Goal: Information Seeking & Learning: Learn about a topic

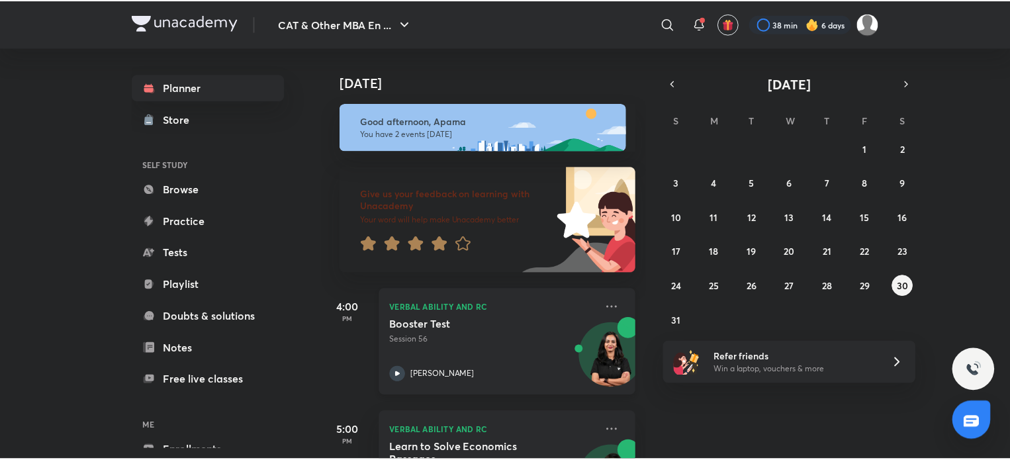
scroll to position [79, 0]
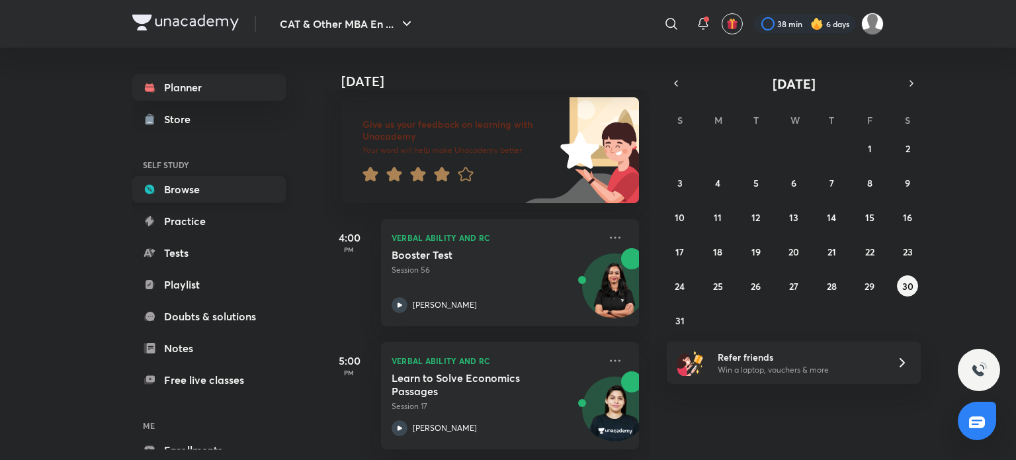
click at [221, 175] on div "Planner Store SELF STUDY Browse Practice Tests Playlist Doubts & solutions Note…" at bounding box center [208, 284] width 153 height 421
click at [222, 184] on link "Browse" at bounding box center [208, 189] width 153 height 26
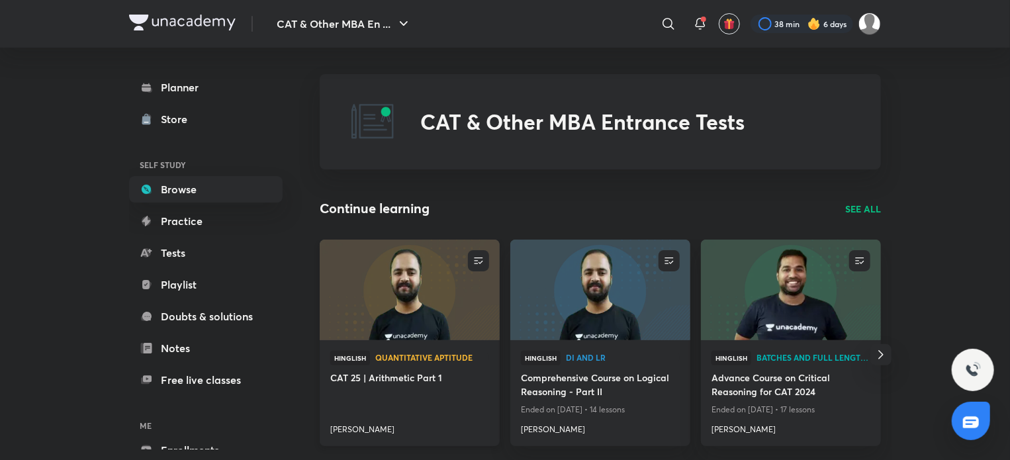
click at [442, 314] on img at bounding box center [409, 289] width 183 height 103
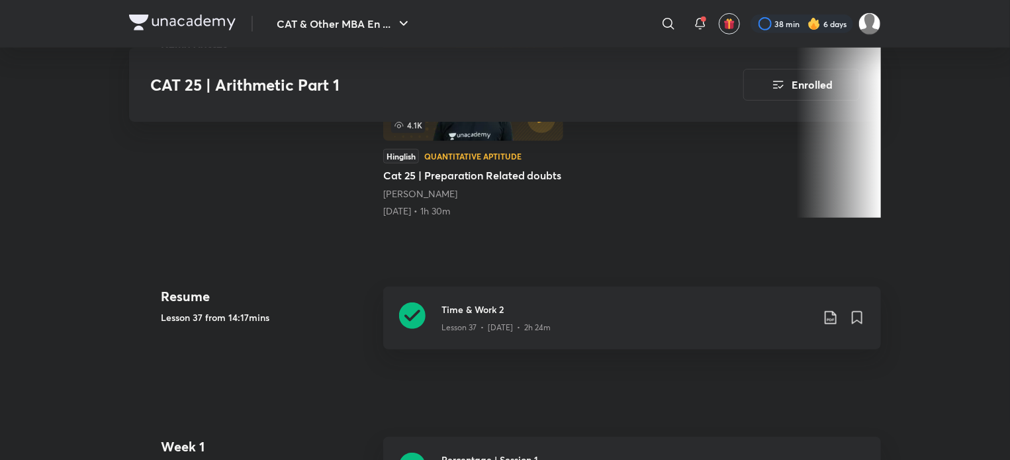
scroll to position [476, 0]
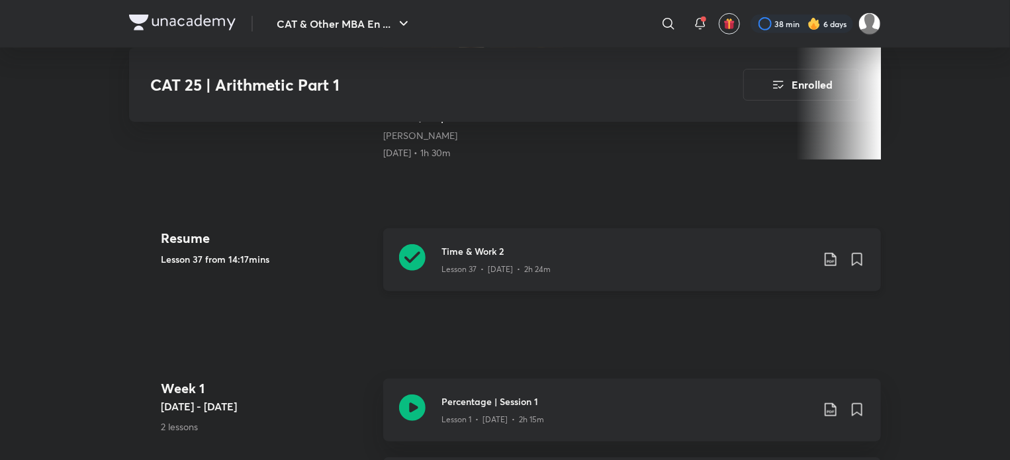
click at [419, 260] on icon at bounding box center [412, 257] width 26 height 26
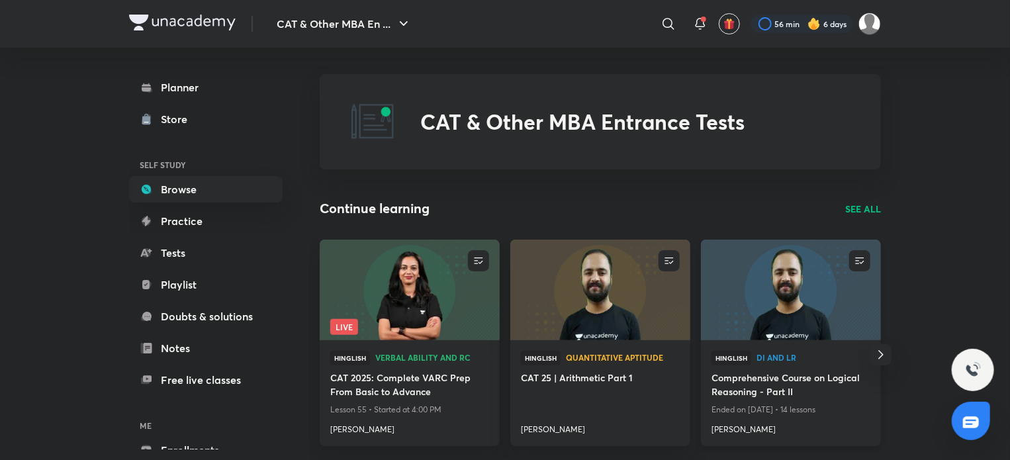
click at [823, 252] on img at bounding box center [790, 289] width 183 height 103
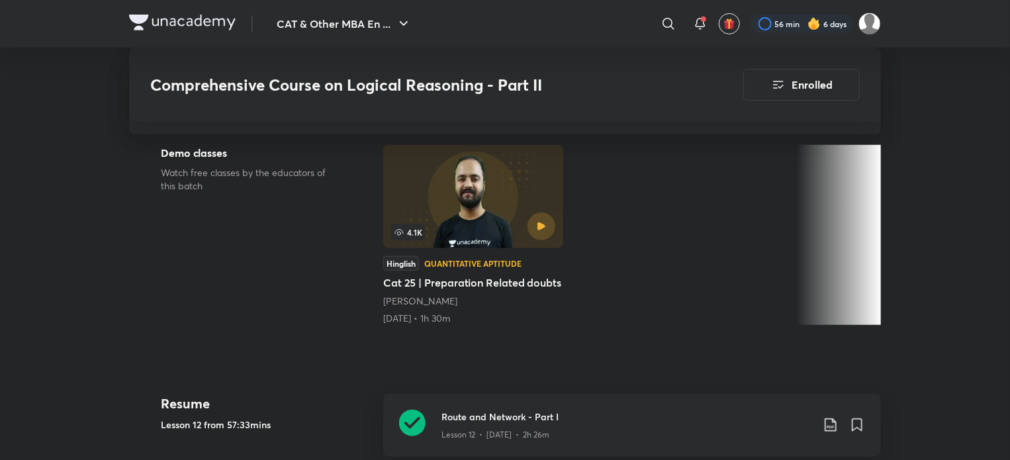
scroll to position [487, 0]
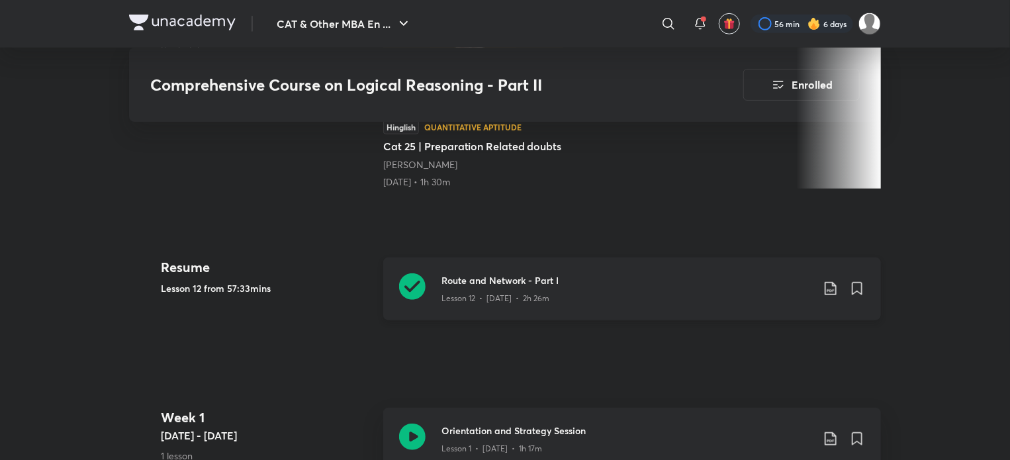
click at [414, 279] on icon at bounding box center [412, 286] width 26 height 26
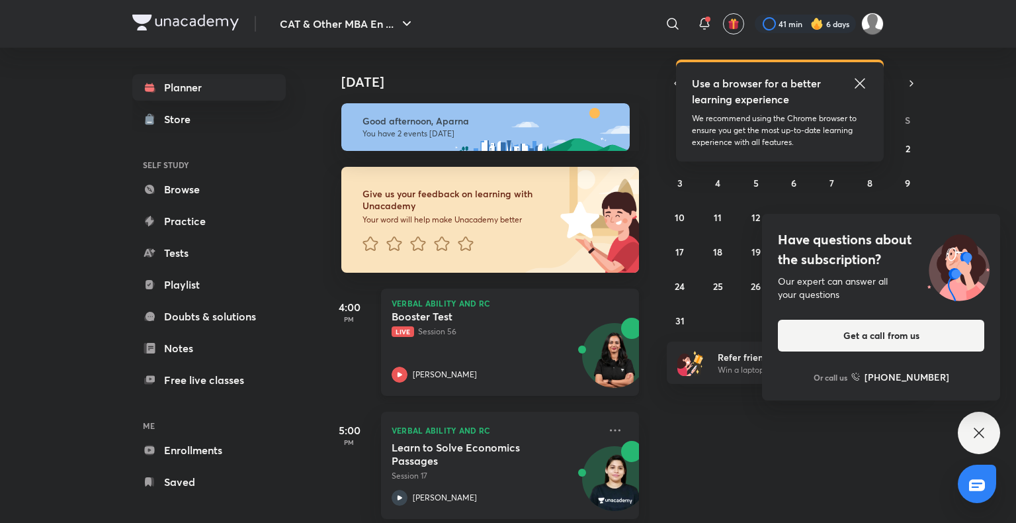
click at [402, 370] on icon at bounding box center [400, 375] width 16 height 16
